Goal: Task Accomplishment & Management: Use online tool/utility

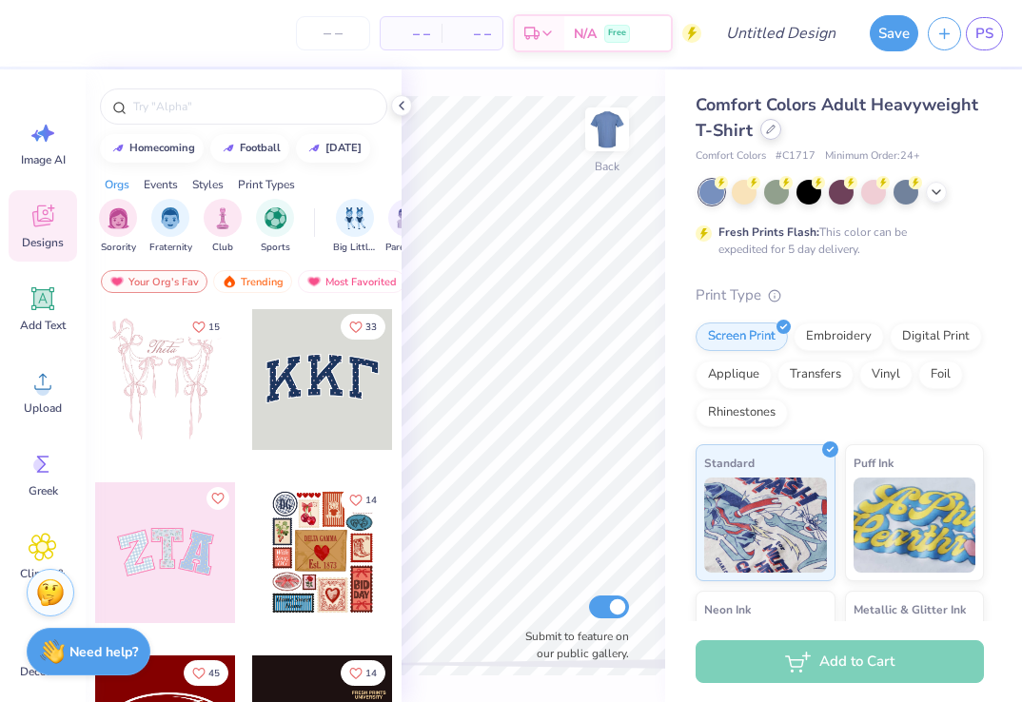
click at [770, 132] on icon at bounding box center [771, 130] width 10 height 10
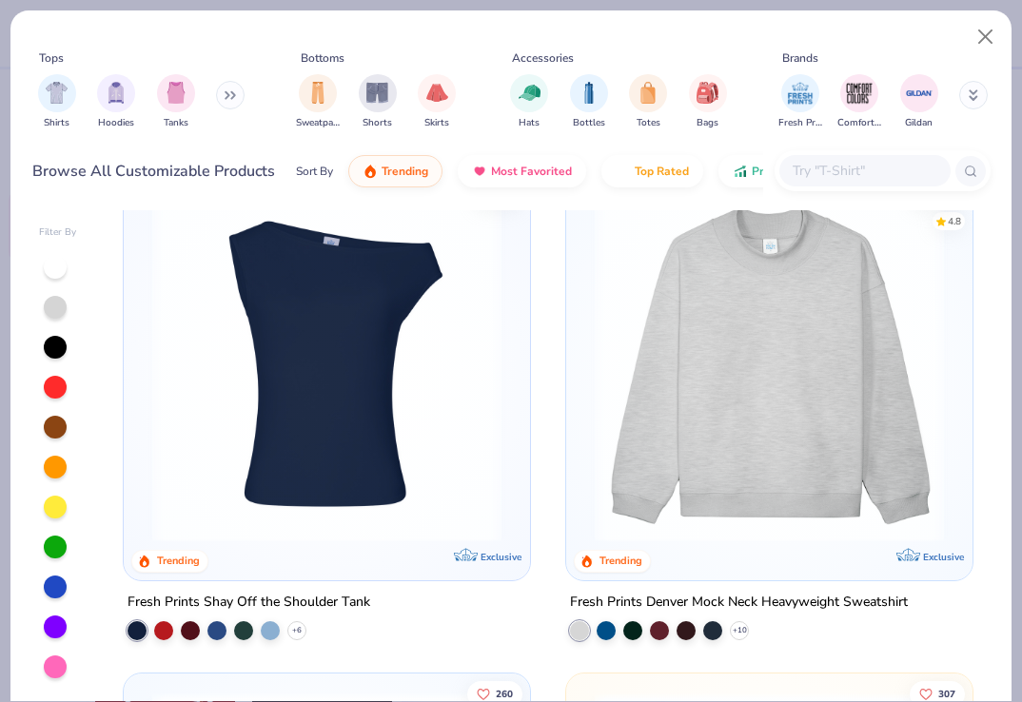
scroll to position [546, 0]
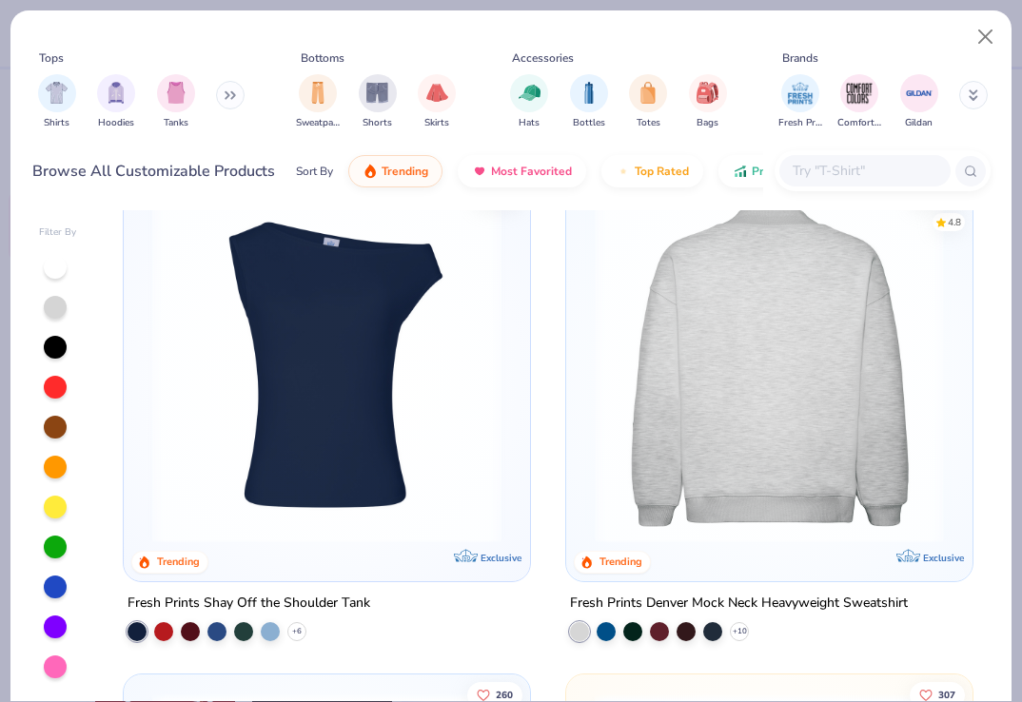
click at [735, 370] on img at bounding box center [769, 367] width 368 height 349
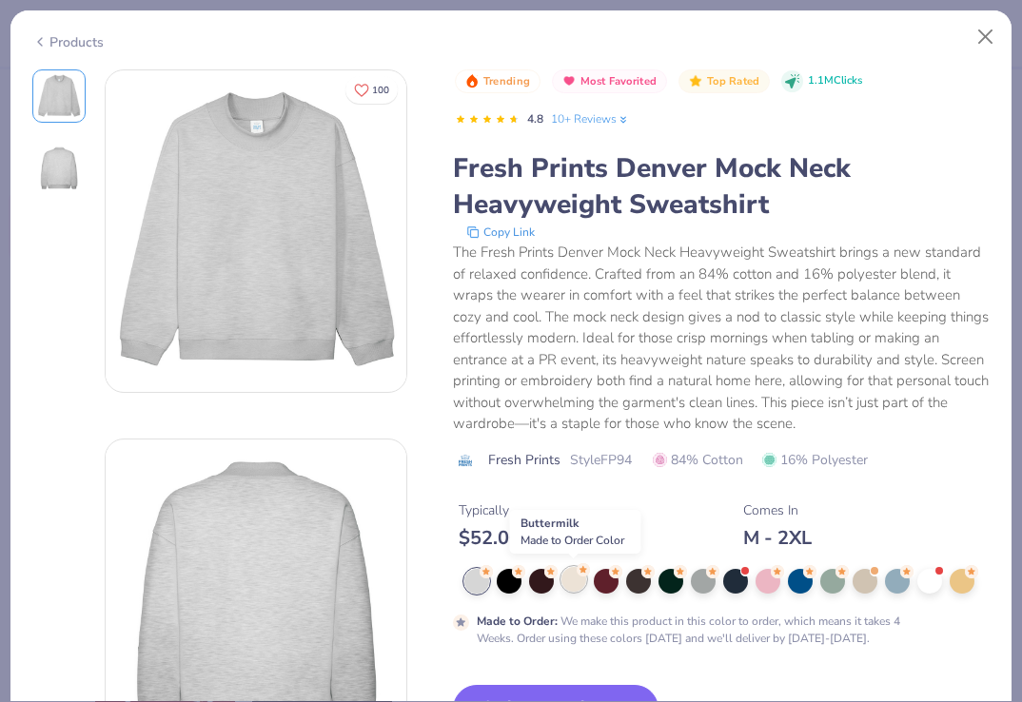
click at [575, 582] on div at bounding box center [574, 579] width 25 height 25
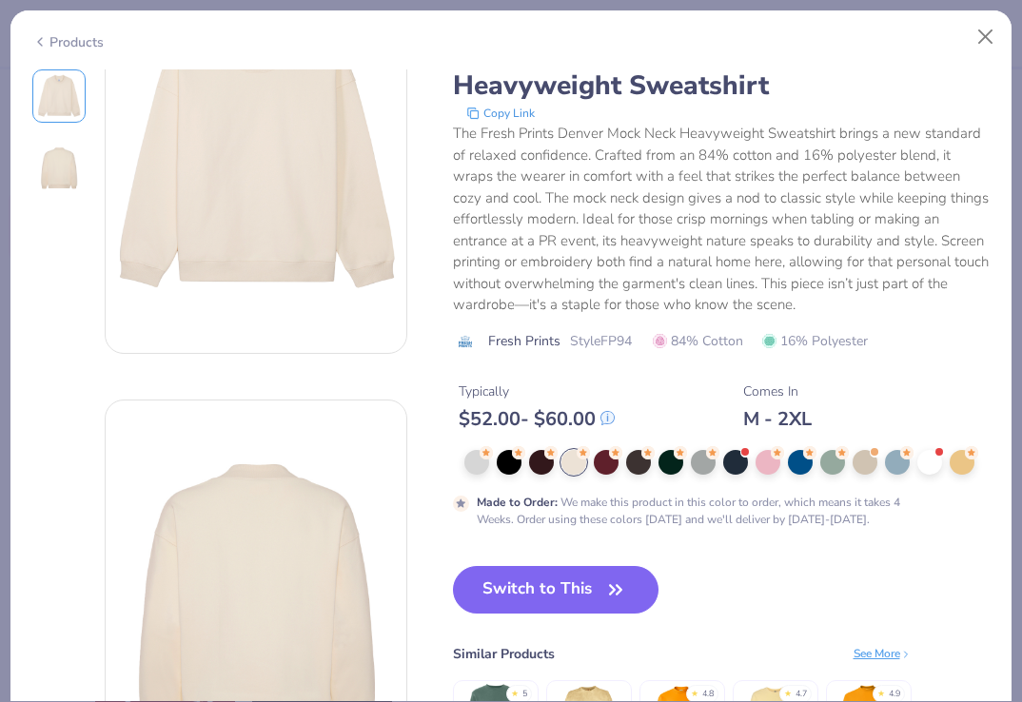
scroll to position [164, 0]
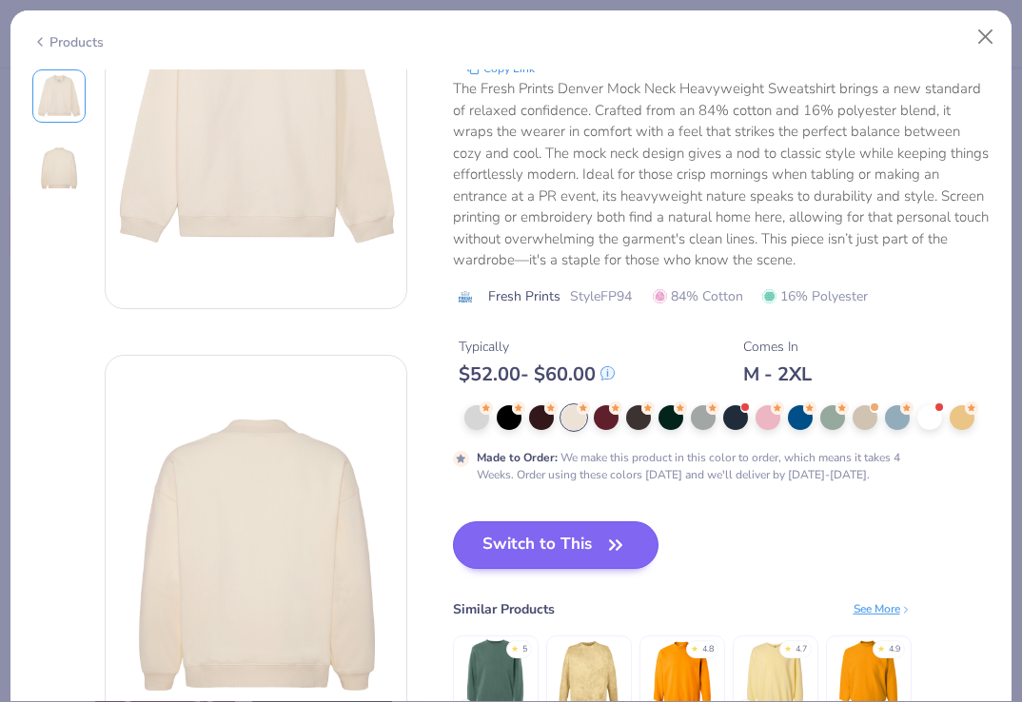
click at [569, 542] on button "Switch to This" at bounding box center [556, 546] width 207 height 48
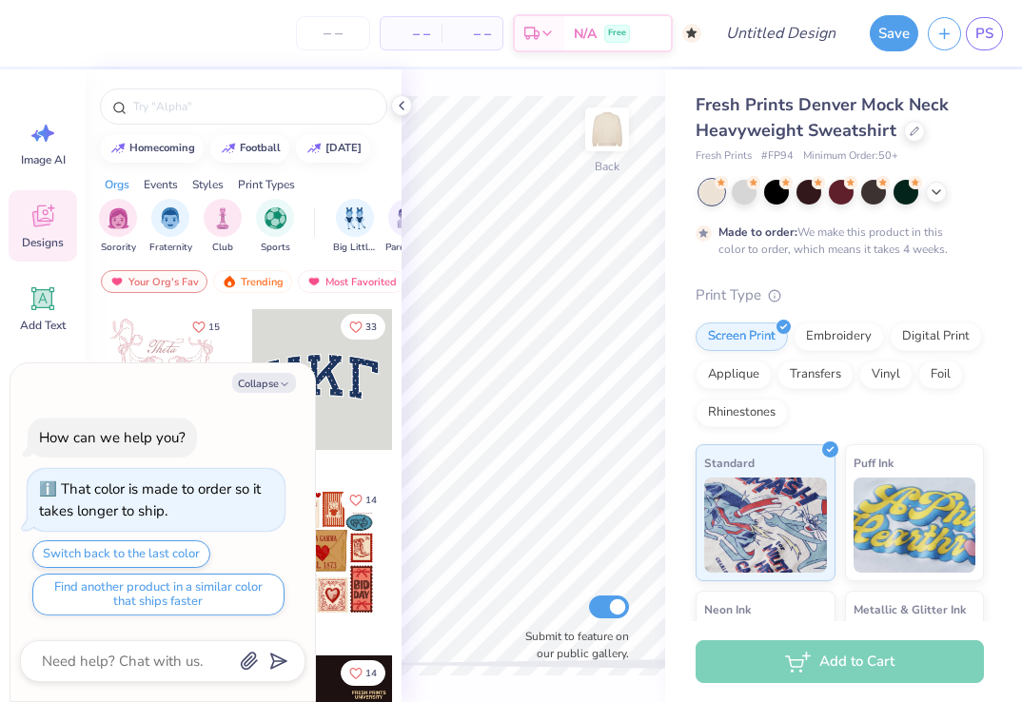
click at [81, 170] on div "Image AI Designs Add Text Upload Greek Clipart & logos Decorate" at bounding box center [43, 385] width 86 height 633
click at [46, 165] on span "Image AI" at bounding box center [43, 159] width 45 height 15
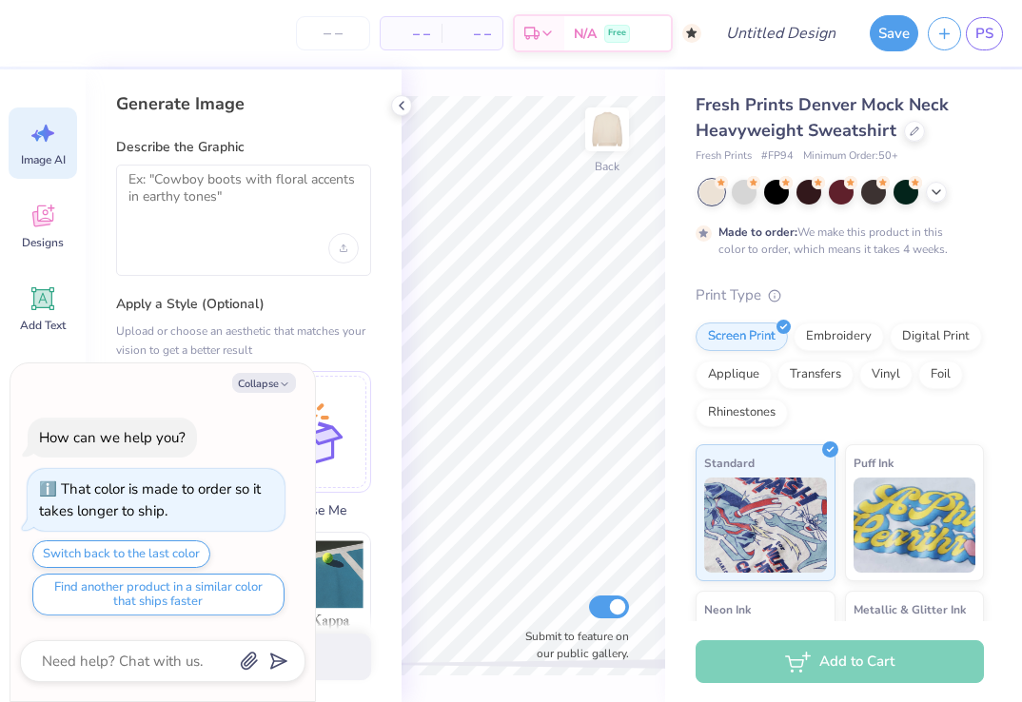
click at [208, 228] on div at bounding box center [243, 220] width 255 height 111
click at [265, 389] on button "Collapse" at bounding box center [264, 383] width 64 height 20
type textarea "x"
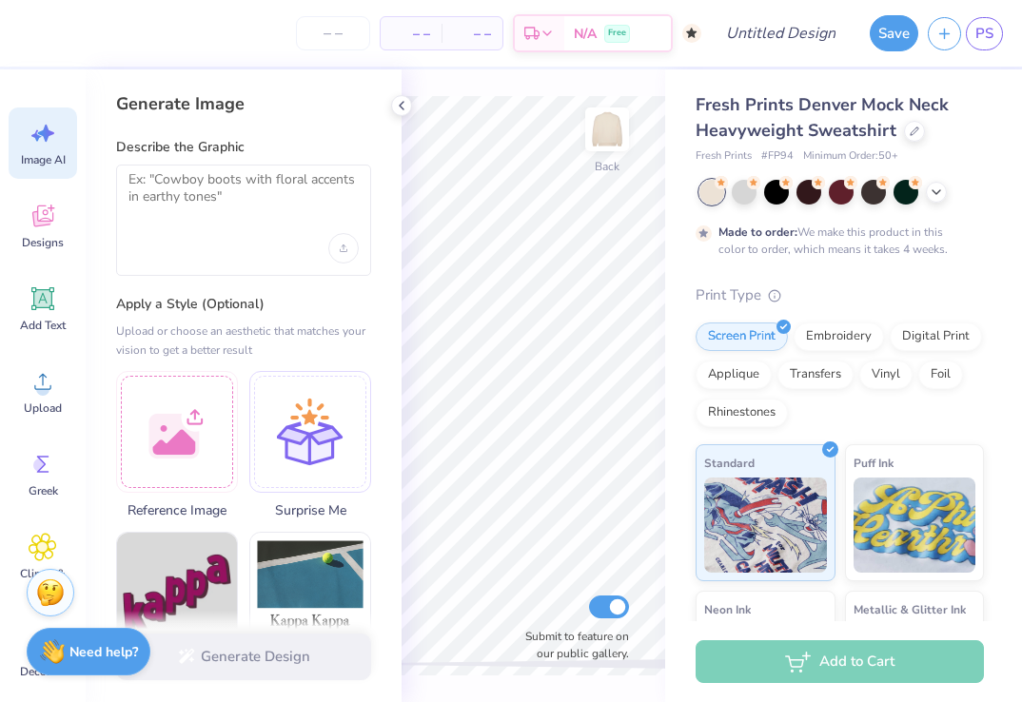
click at [227, 168] on div at bounding box center [243, 220] width 255 height 111
click at [230, 188] on textarea at bounding box center [243, 195] width 230 height 48
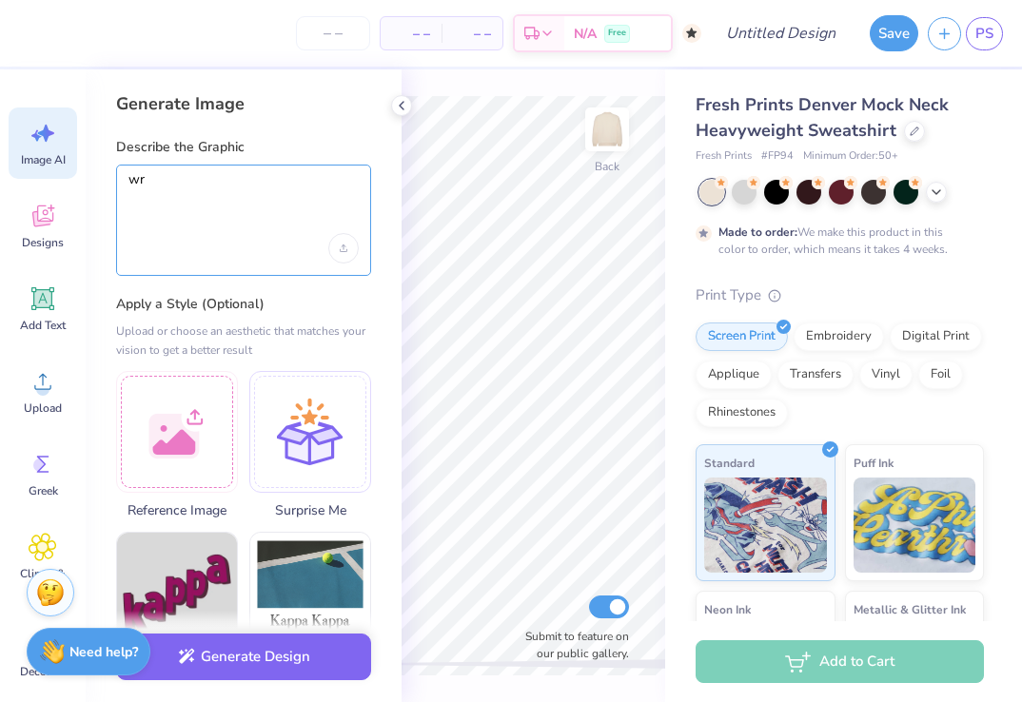
type textarea "w"
paste textarea "Γ"
click at [292, 178] on textarea "make block letters with KK Γ" at bounding box center [243, 195] width 230 height 48
click at [311, 177] on textarea "make block letters with KKΓ" at bounding box center [243, 195] width 230 height 48
type textarea "make block letters with KKΓ with this design filling in the letters"
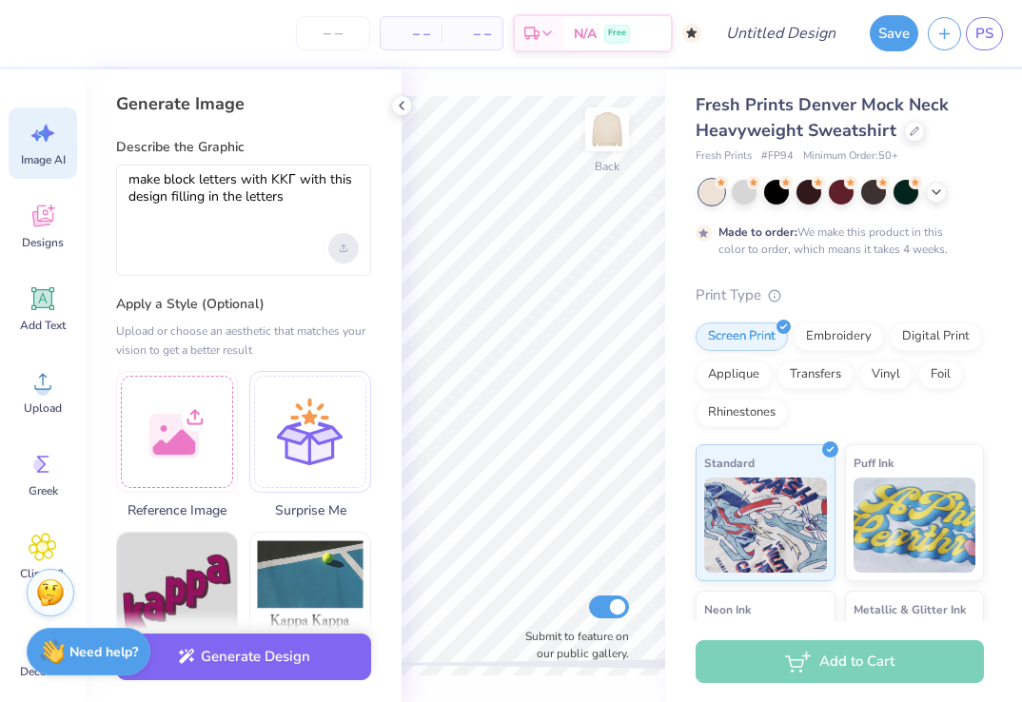
click at [343, 246] on icon "Upload image" at bounding box center [344, 249] width 8 height 8
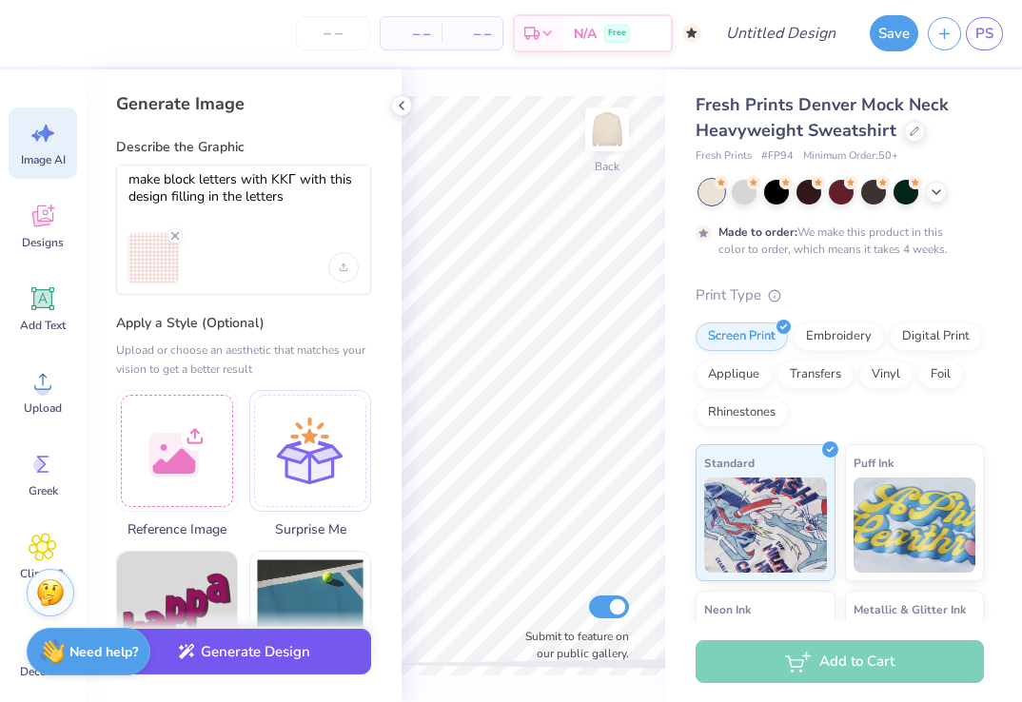
click at [283, 654] on button "Generate Design" at bounding box center [243, 652] width 255 height 47
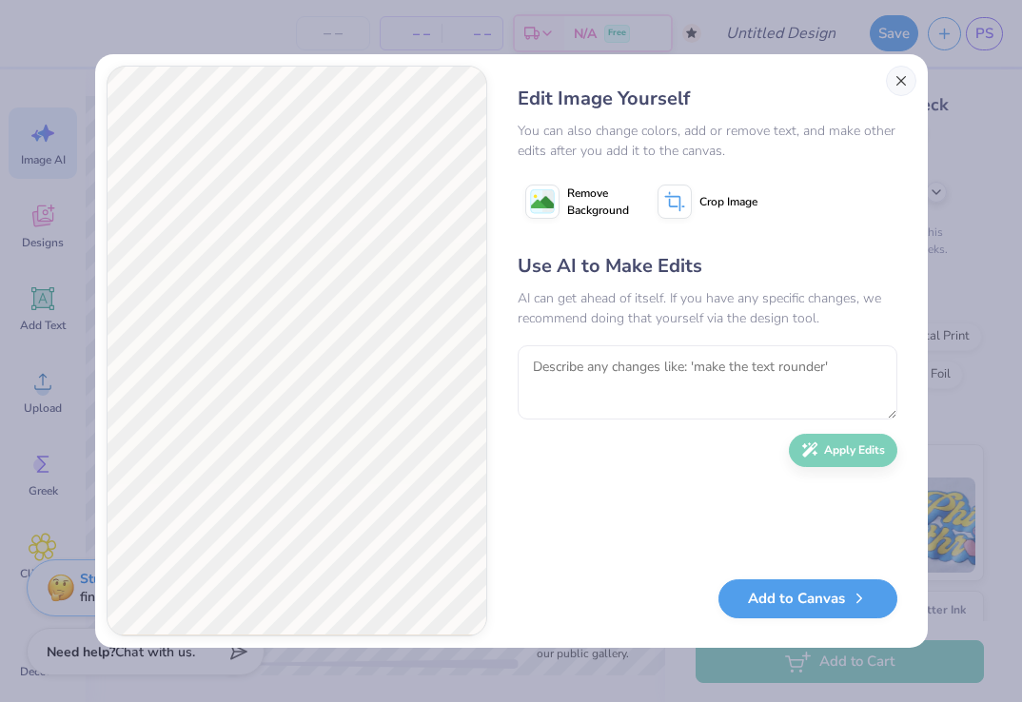
click at [899, 92] on button "Close" at bounding box center [901, 81] width 30 height 30
